Goal: Information Seeking & Learning: Learn about a topic

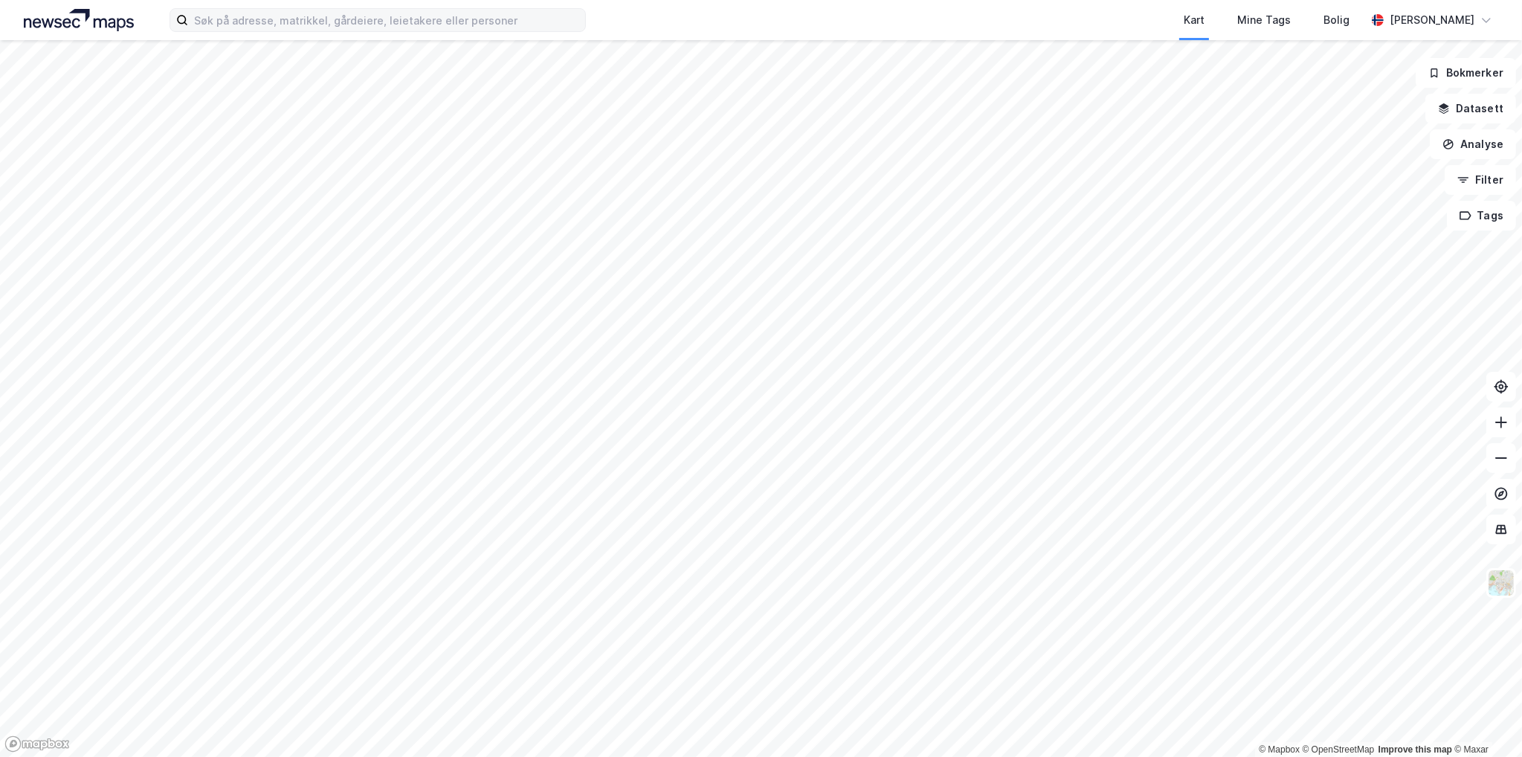
drag, startPoint x: 261, startPoint y: 33, endPoint x: 266, endPoint y: 27, distance: 8.5
click at [263, 30] on div "Kart Mine Tags Bolig [PERSON_NAME]" at bounding box center [761, 20] width 1522 height 40
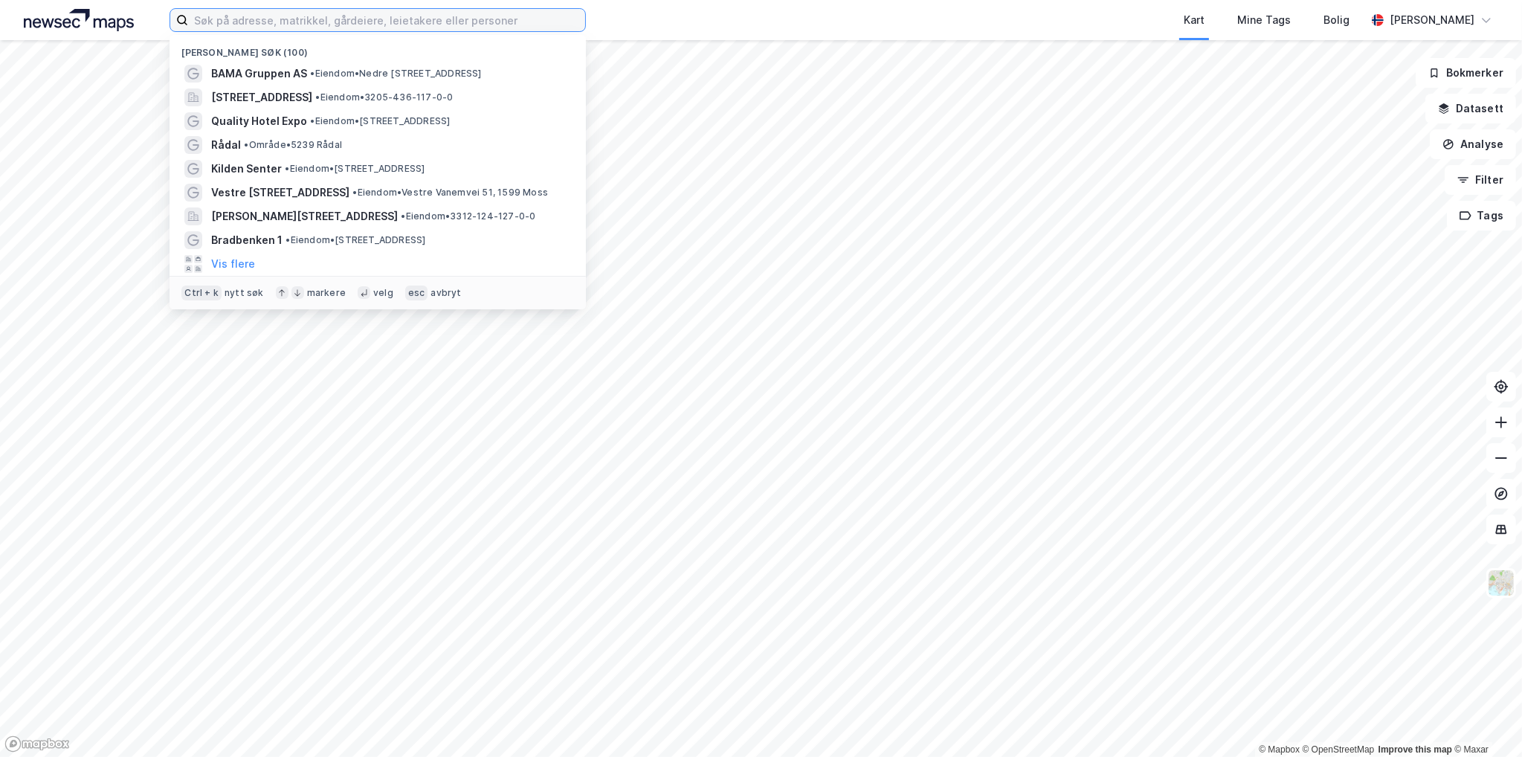
click at [272, 19] on input at bounding box center [386, 20] width 397 height 22
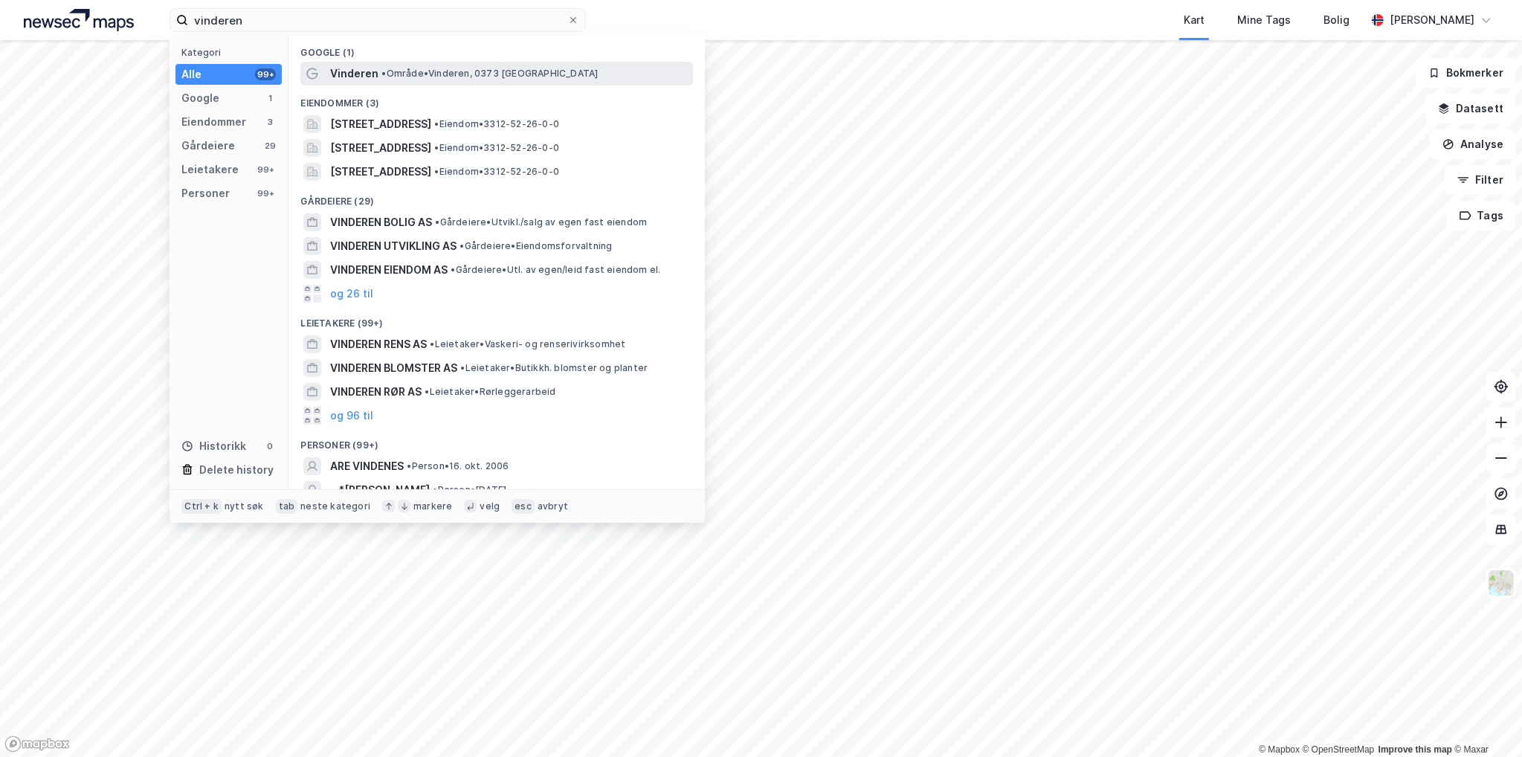
click at [376, 71] on div "Vinderen • Område • Vinderen, 0373 [GEOGRAPHIC_DATA]" at bounding box center [510, 74] width 360 height 18
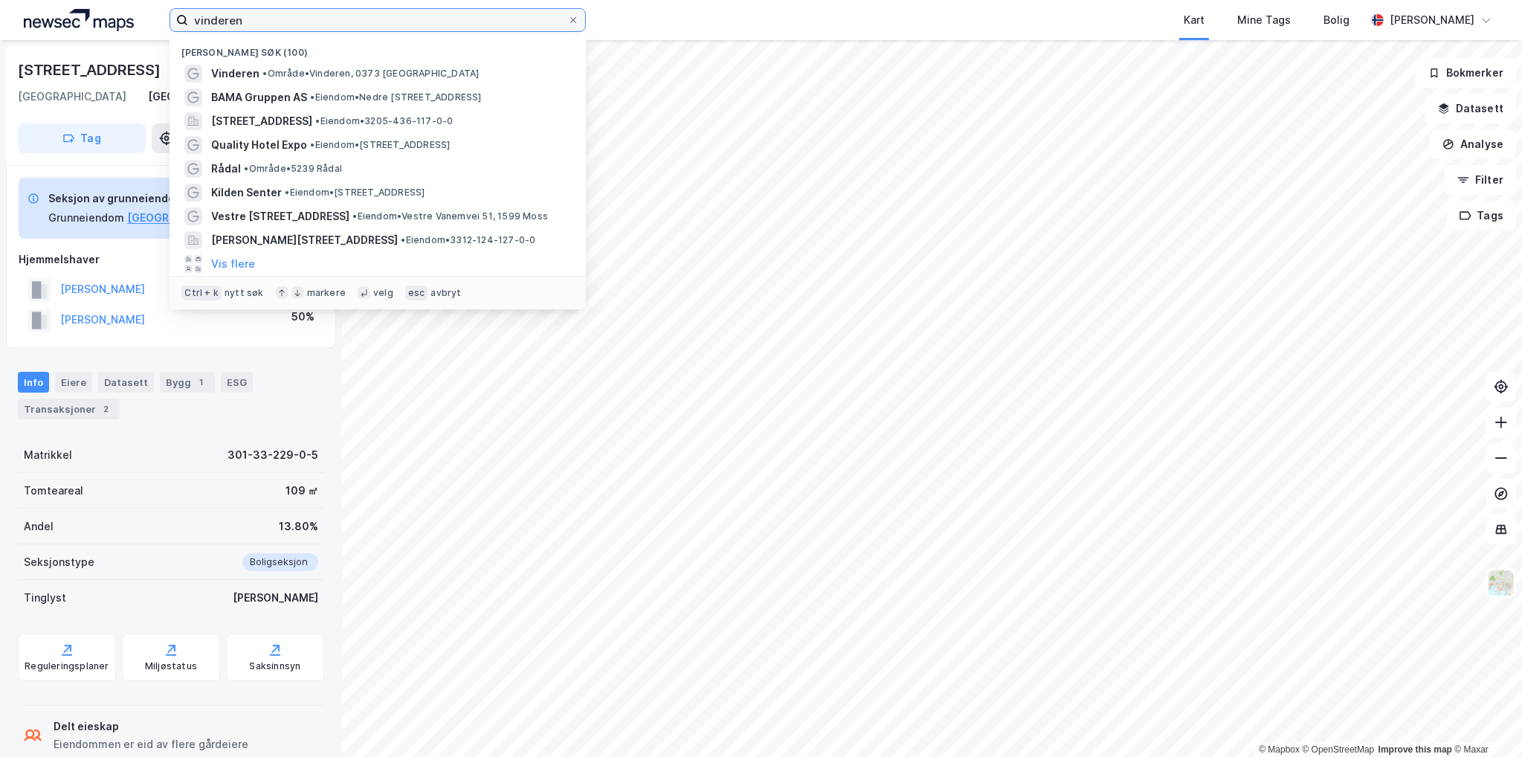
drag, startPoint x: 241, startPoint y: 16, endPoint x: 17, endPoint y: 23, distance: 224.0
click at [51, 13] on div "vinderen Nylige søk (100) Vinderen • Område • Vinderen, 0373 Oslo BAMA Gruppen …" at bounding box center [761, 20] width 1522 height 40
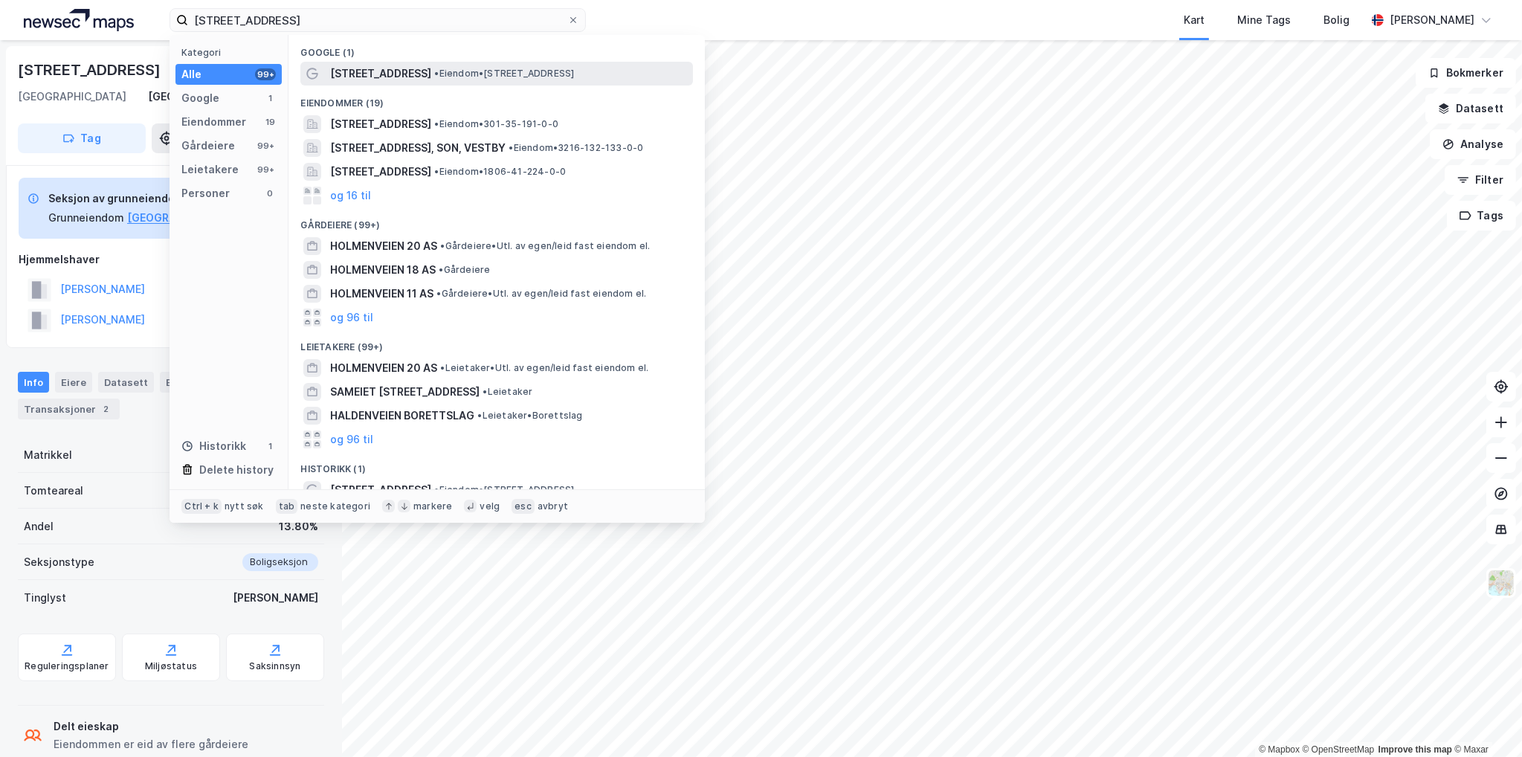
click at [396, 69] on span "[STREET_ADDRESS]" at bounding box center [380, 74] width 101 height 18
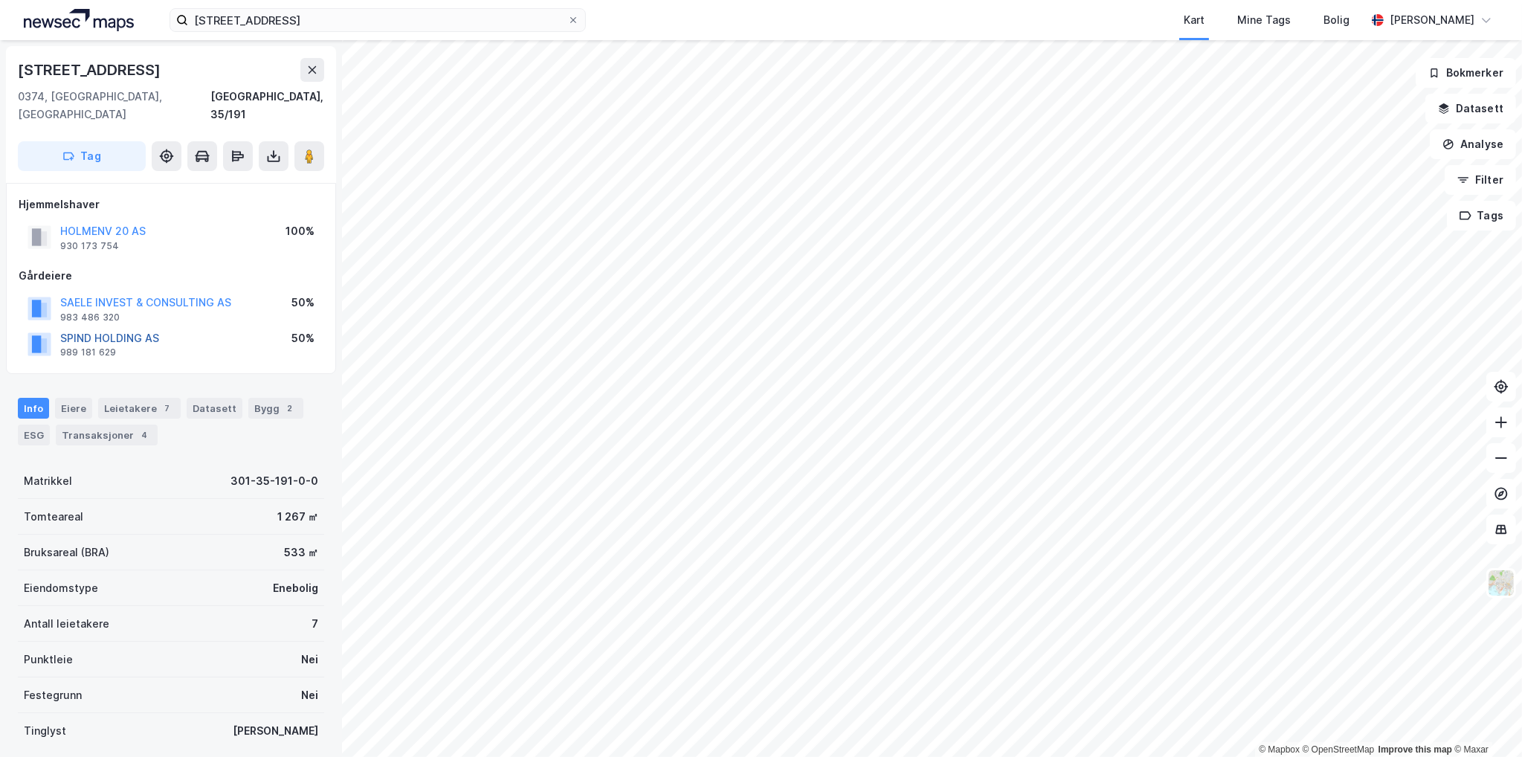
click at [0, 0] on button "SPIND HOLDING AS" at bounding box center [0, 0] width 0 height 0
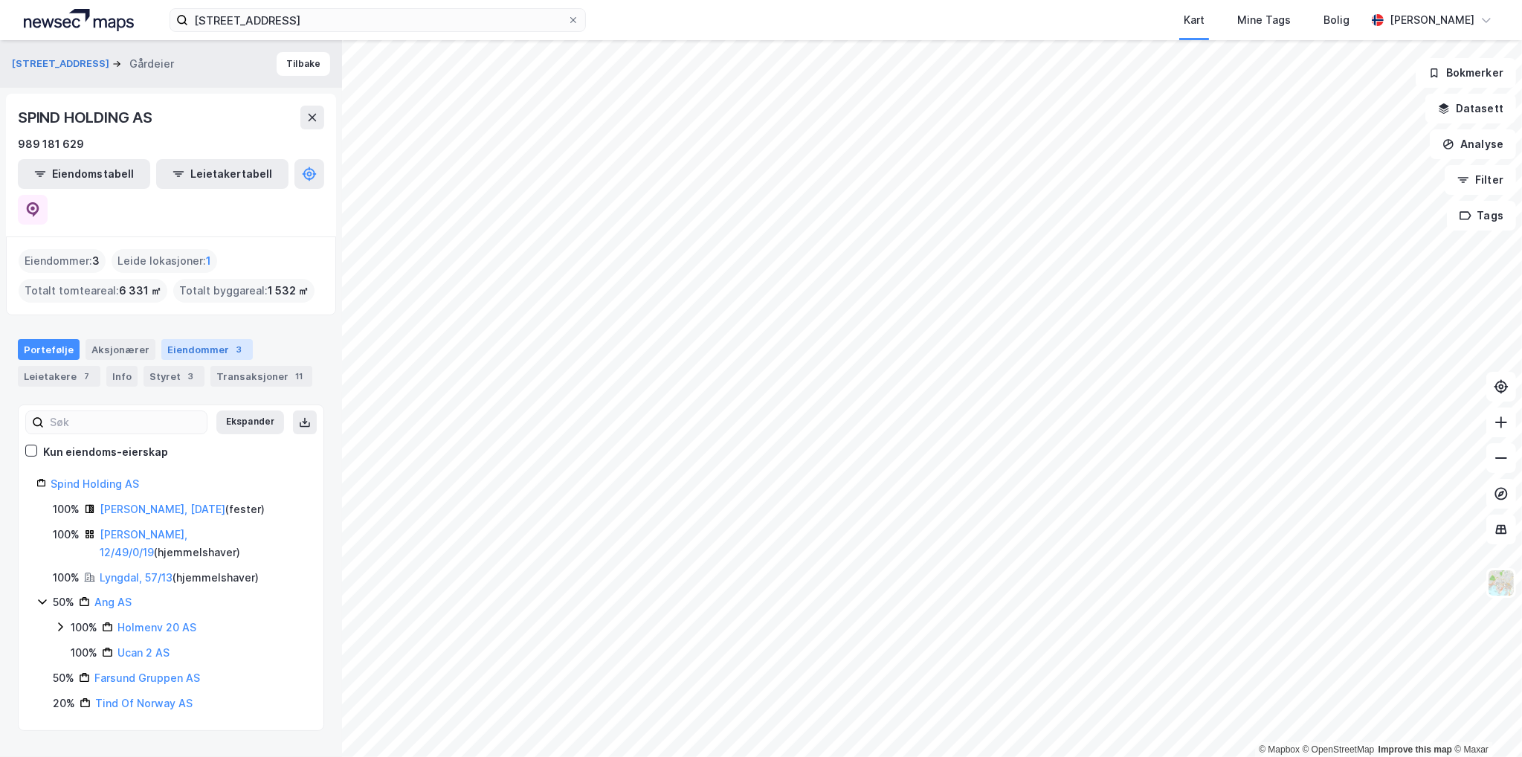
click at [203, 339] on div "Eiendommer 3" at bounding box center [206, 349] width 91 height 21
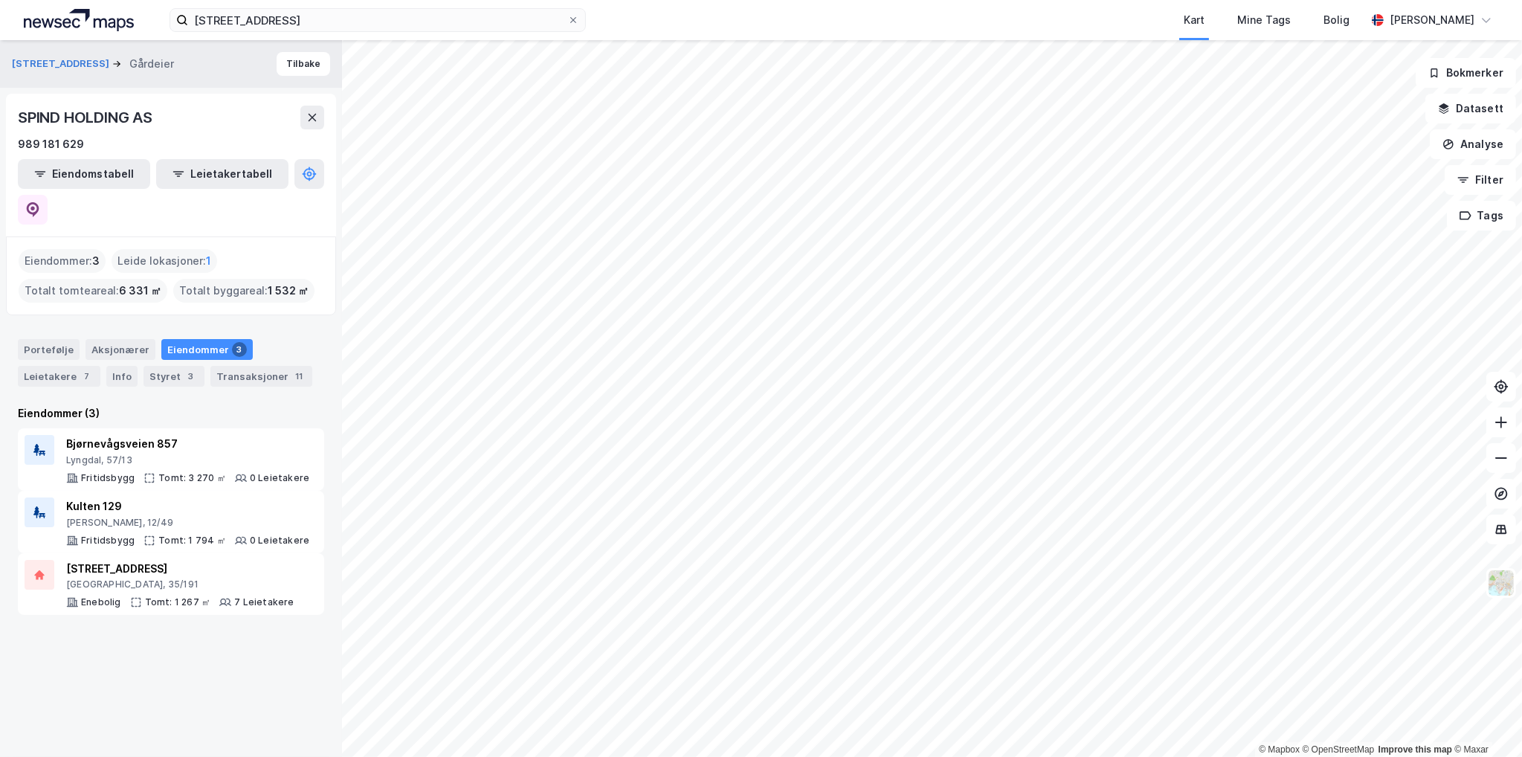
drag, startPoint x: 184, startPoint y: 376, endPoint x: 176, endPoint y: 377, distance: 8.3
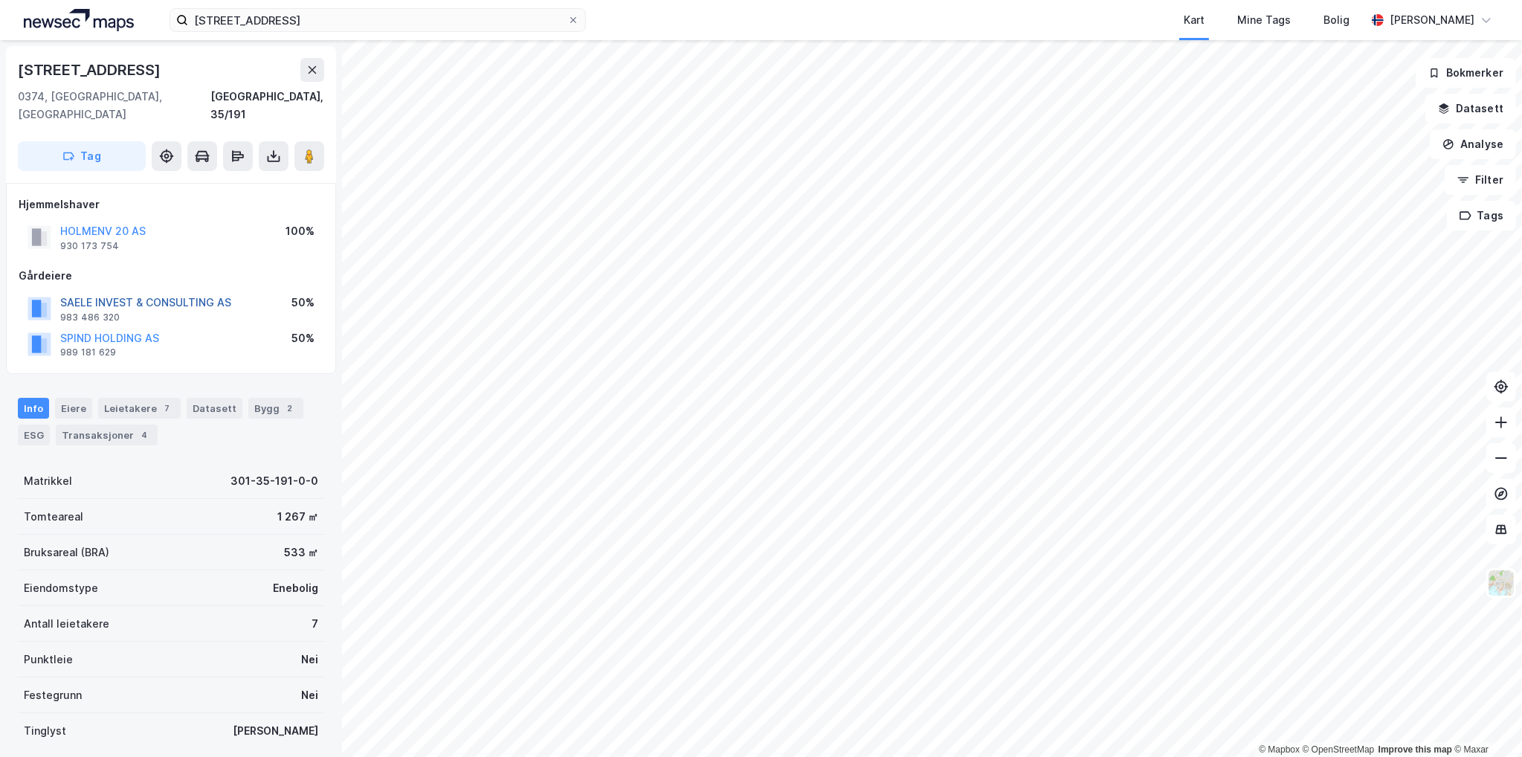
click at [0, 0] on button "SAELE INVEST & CONSULTING AS" at bounding box center [0, 0] width 0 height 0
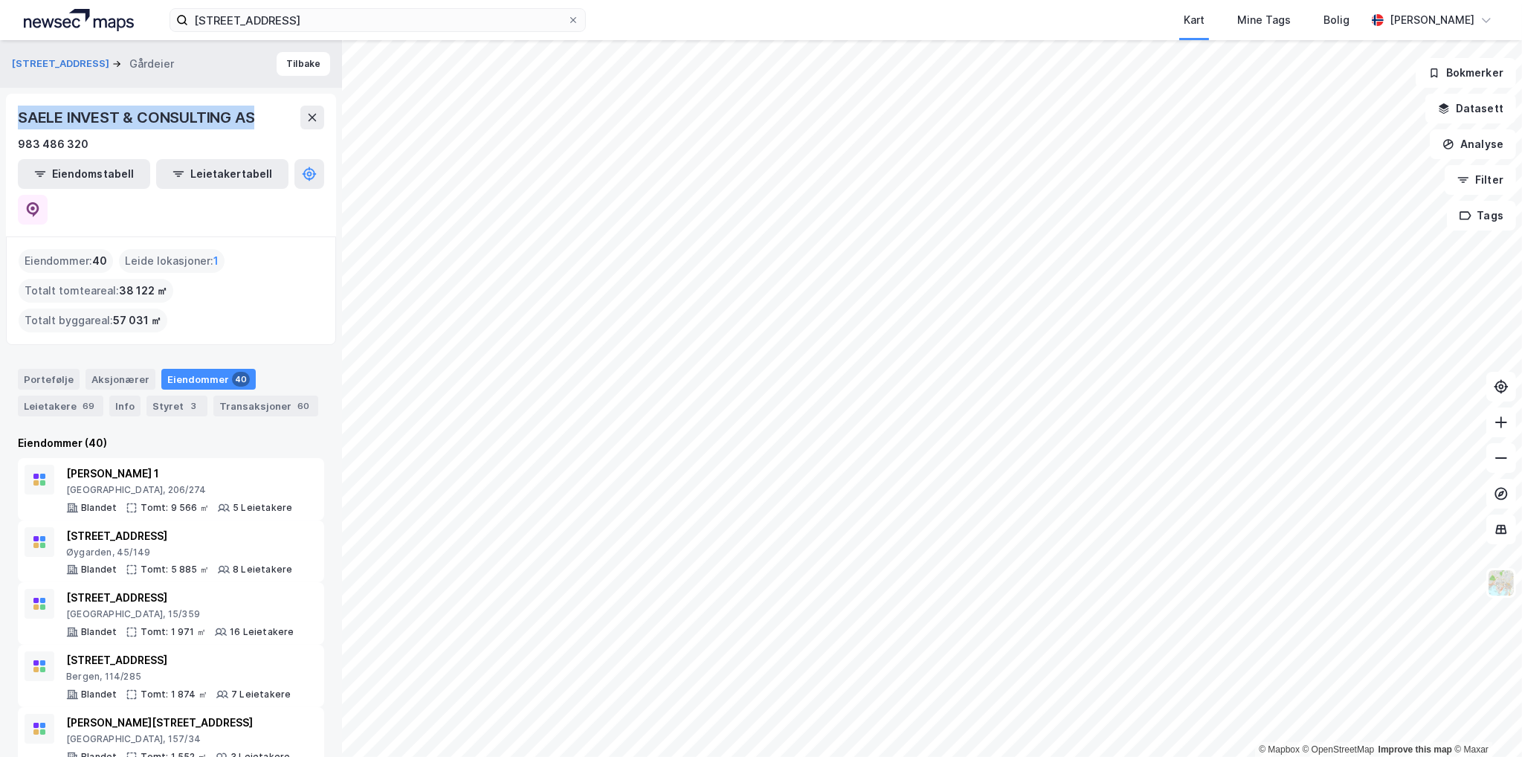
drag, startPoint x: 20, startPoint y: 115, endPoint x: 262, endPoint y: 114, distance: 241.7
click at [262, 114] on div "SAELE INVEST & CONSULTING AS" at bounding box center [171, 118] width 306 height 24
copy div "SAELE INVEST & CONSULTING AS"
drag, startPoint x: 315, startPoint y: 36, endPoint x: 19, endPoint y: 30, distance: 295.3
click at [15, 30] on div "[STREET_ADDRESS] Kart Mine Tags Bolig [PERSON_NAME]" at bounding box center [761, 20] width 1522 height 40
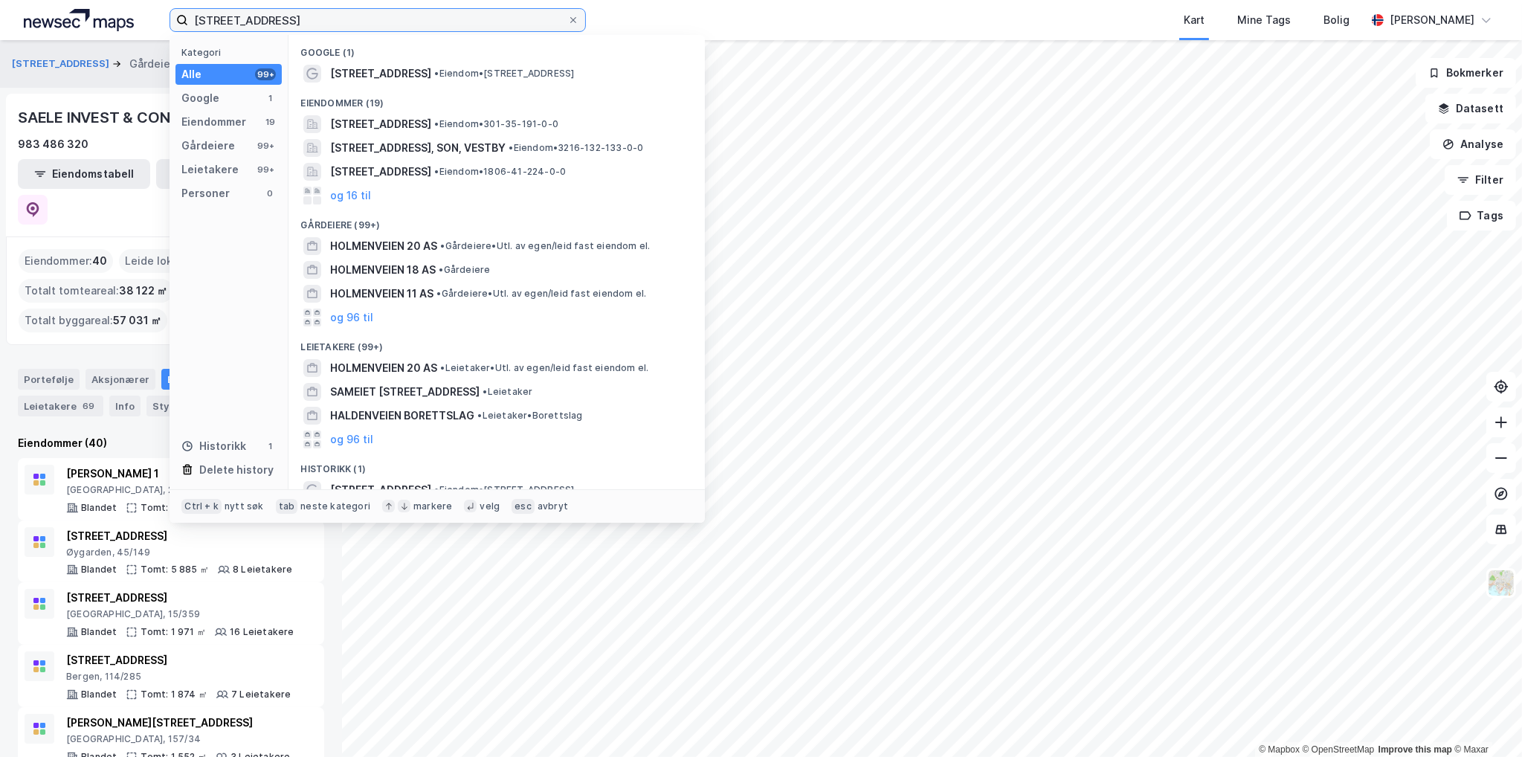
drag, startPoint x: 247, startPoint y: 20, endPoint x: 4, endPoint y: 51, distance: 244.4
click at [13, 50] on div "[STREET_ADDRESS] Kategori Alle 99+ Google 1 Eiendommer 19 Gårdeiere 99+ Leietak…" at bounding box center [761, 378] width 1522 height 757
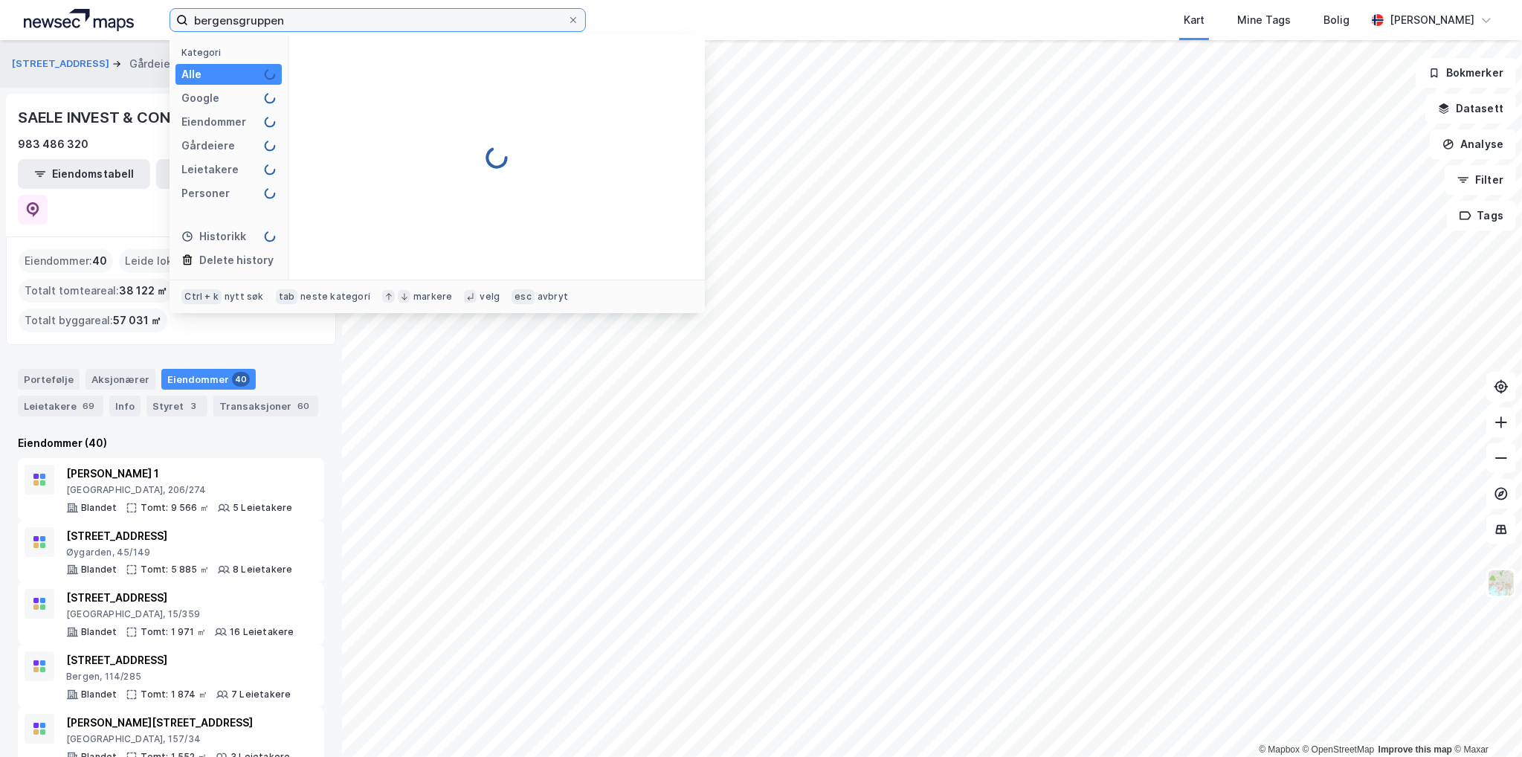
type input "bergensgruppen"
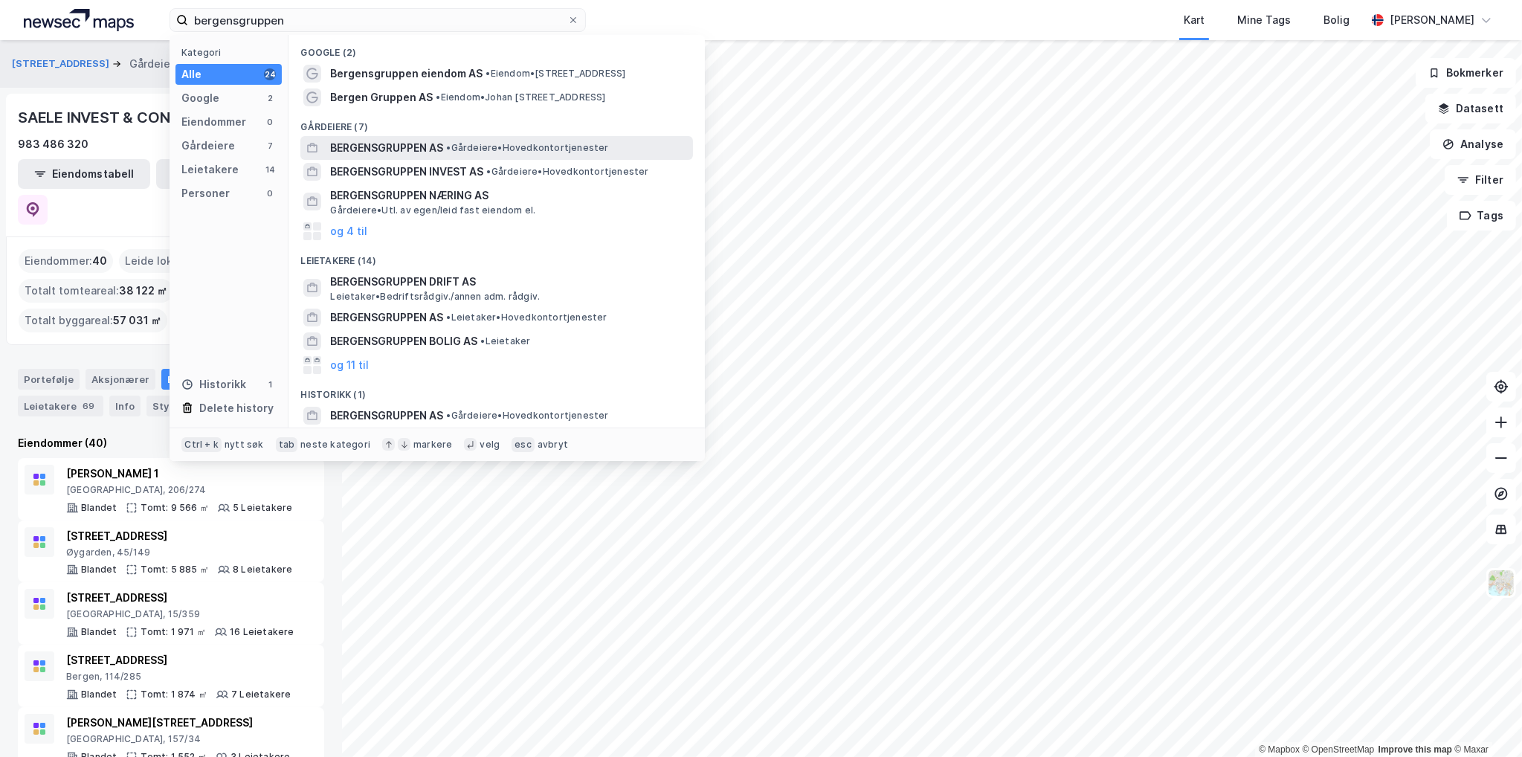
click at [475, 147] on span "• Gårdeiere • Hovedkontortjenester" at bounding box center [527, 148] width 162 height 12
